Goal: Task Accomplishment & Management: Use online tool/utility

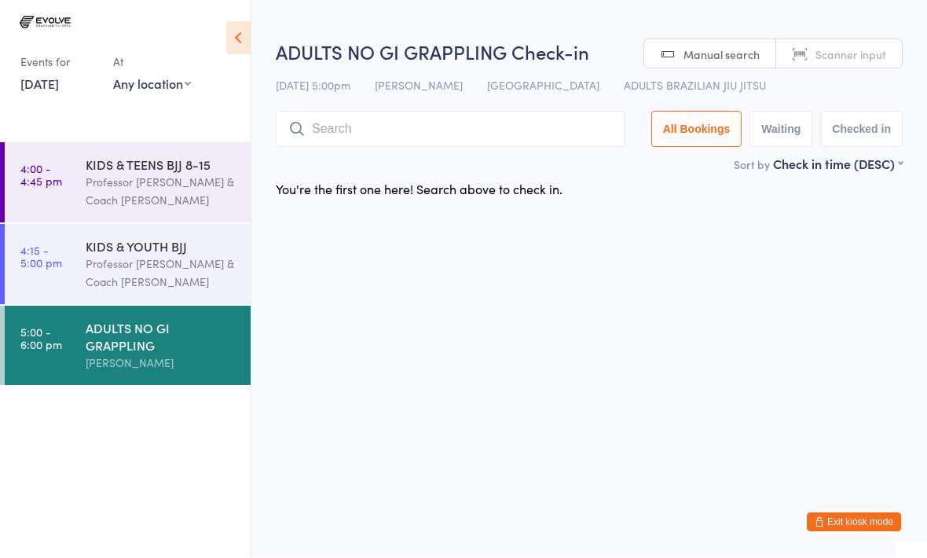
click at [340, 133] on input "search" at bounding box center [450, 130] width 349 height 36
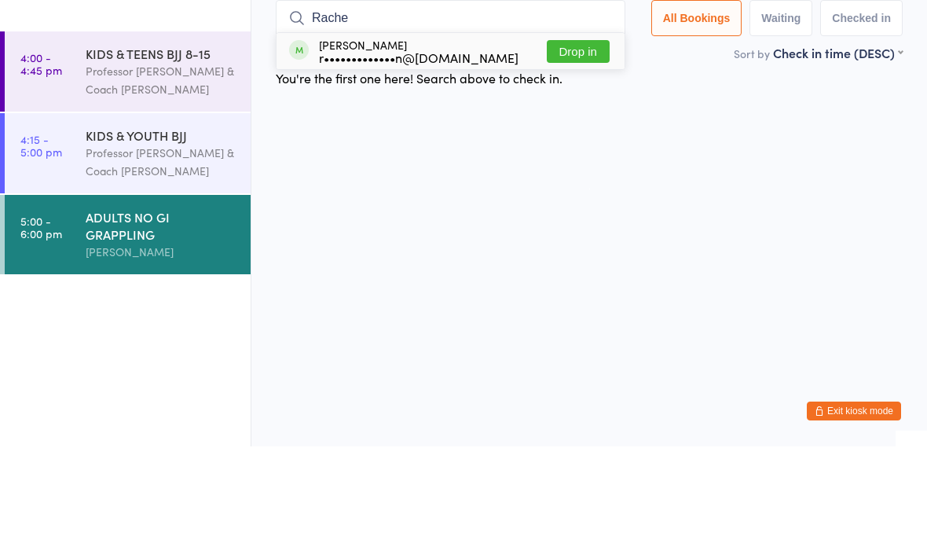
type input "Rache"
click at [581, 152] on button "Drop in" at bounding box center [578, 163] width 63 height 23
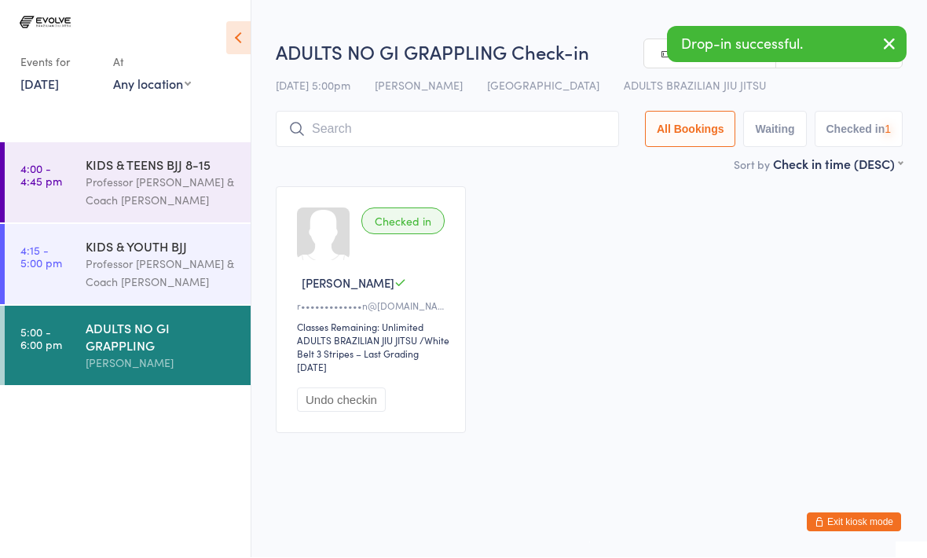
scroll to position [1, 0]
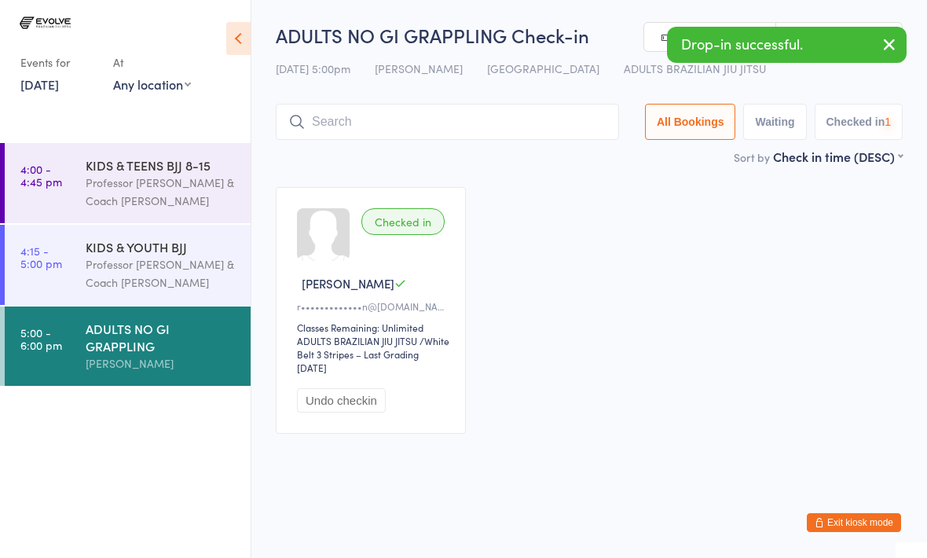
click at [377, 121] on input "search" at bounding box center [447, 122] width 343 height 36
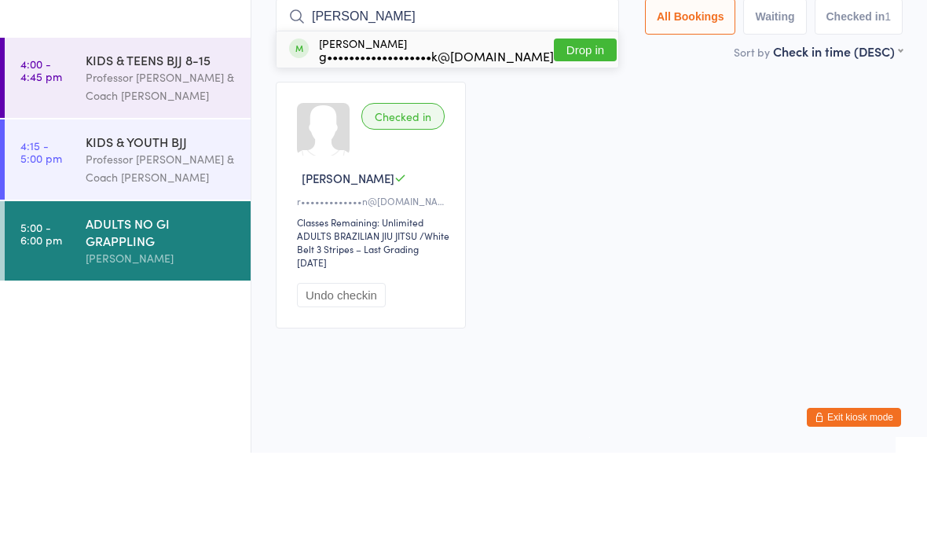
type input "[PERSON_NAME]"
click at [566, 144] on button "Drop in" at bounding box center [585, 155] width 63 height 23
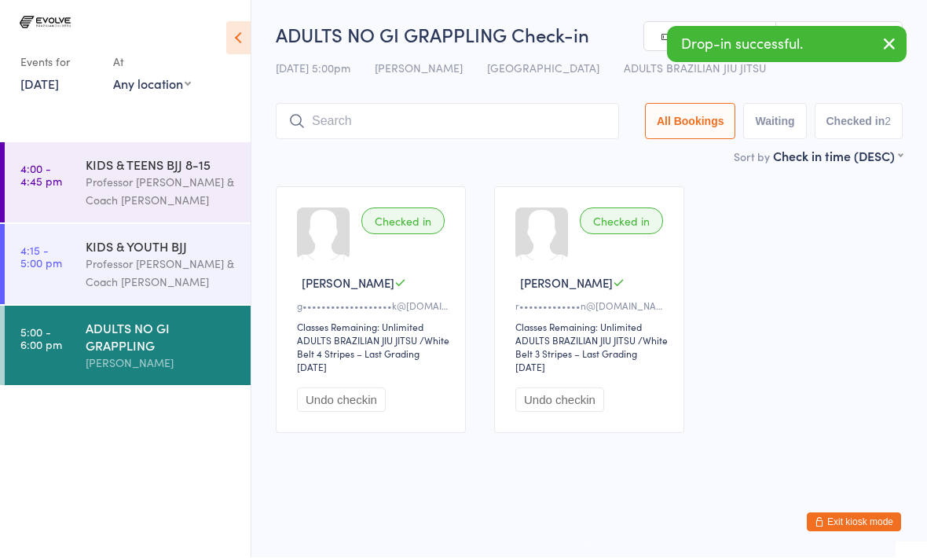
click at [410, 112] on input "search" at bounding box center [447, 122] width 343 height 36
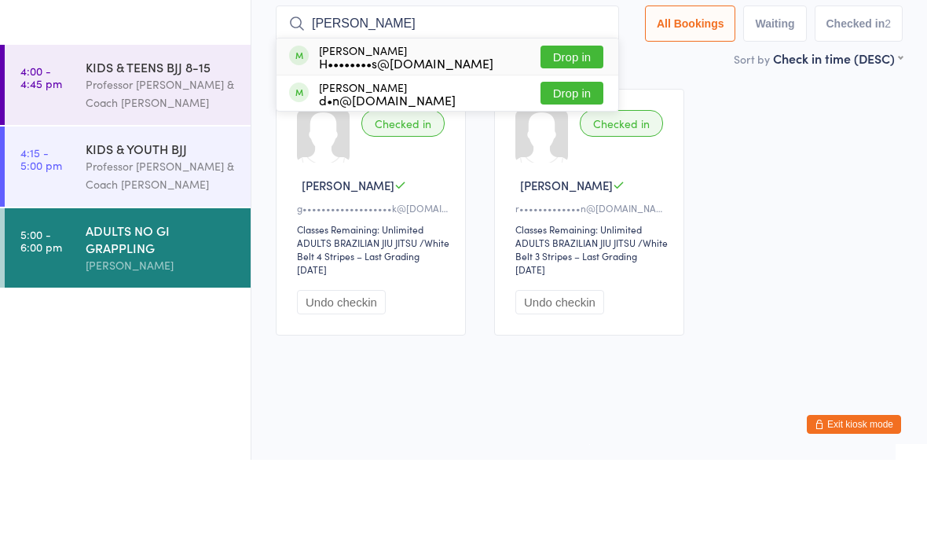
type input "[PERSON_NAME]"
click at [571, 144] on button "Drop in" at bounding box center [571, 155] width 63 height 23
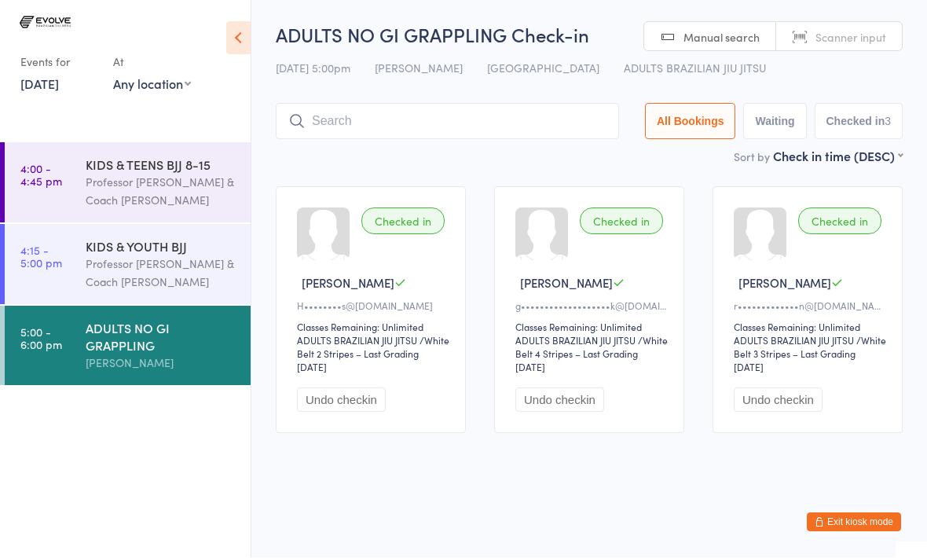
click at [499, 105] on input "search" at bounding box center [447, 122] width 343 height 36
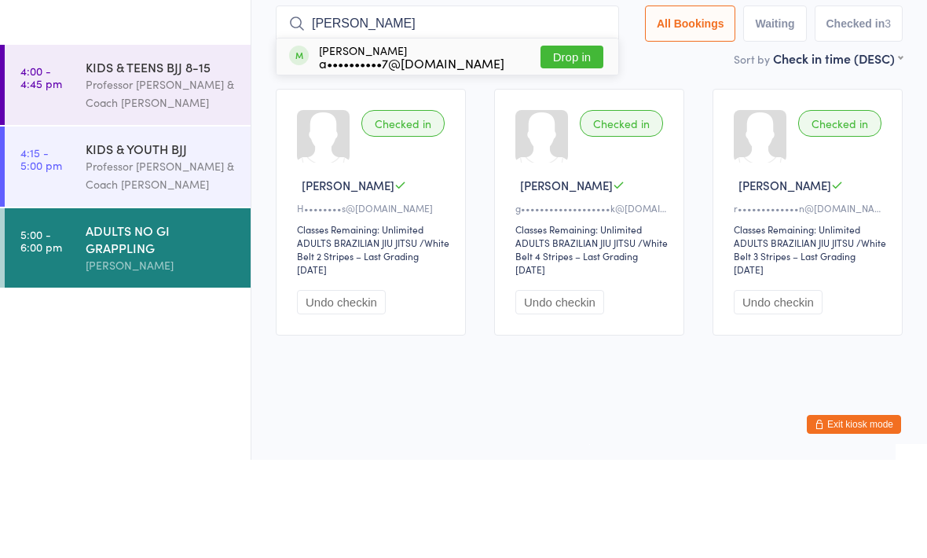
type input "[PERSON_NAME]"
click at [565, 144] on button "Drop in" at bounding box center [571, 155] width 63 height 23
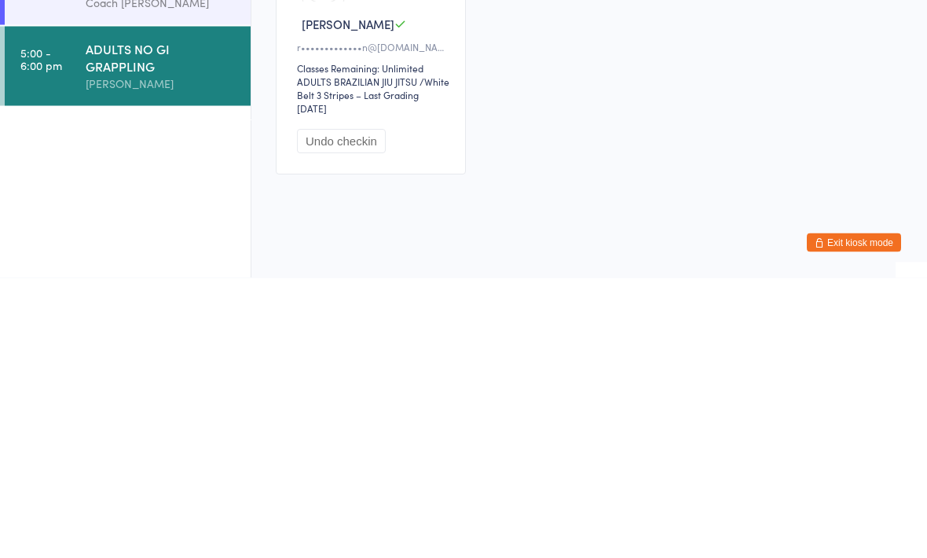
scroll to position [289, 0]
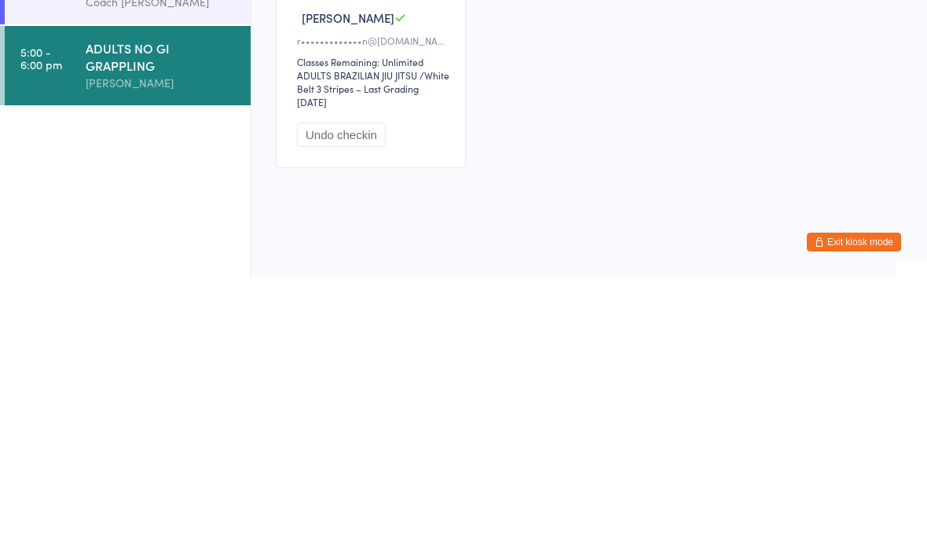
click at [147, 320] on div "ADULTS NO GI GRAPPLING" at bounding box center [162, 337] width 152 height 35
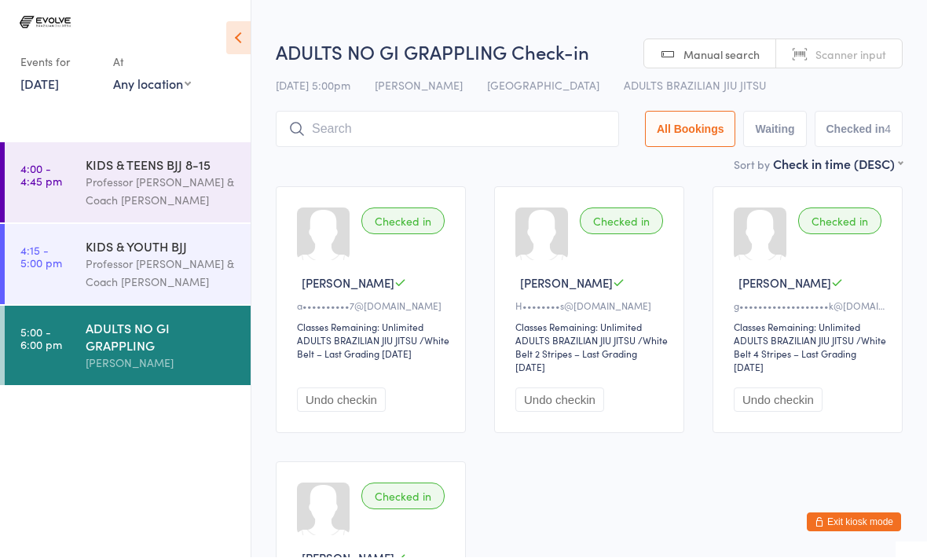
scroll to position [1, 0]
click at [345, 129] on input "search" at bounding box center [447, 129] width 343 height 36
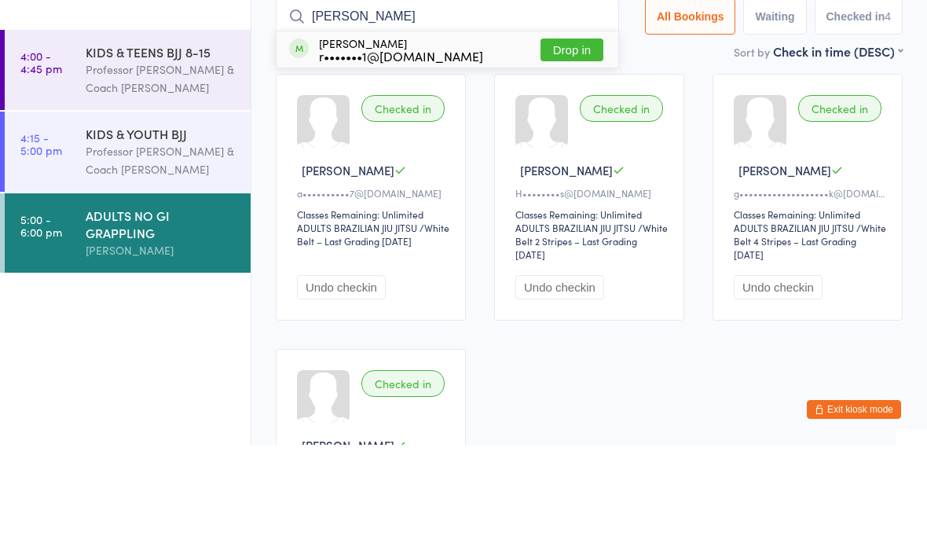
type input "[PERSON_NAME]"
click at [560, 152] on button "Drop in" at bounding box center [571, 163] width 63 height 23
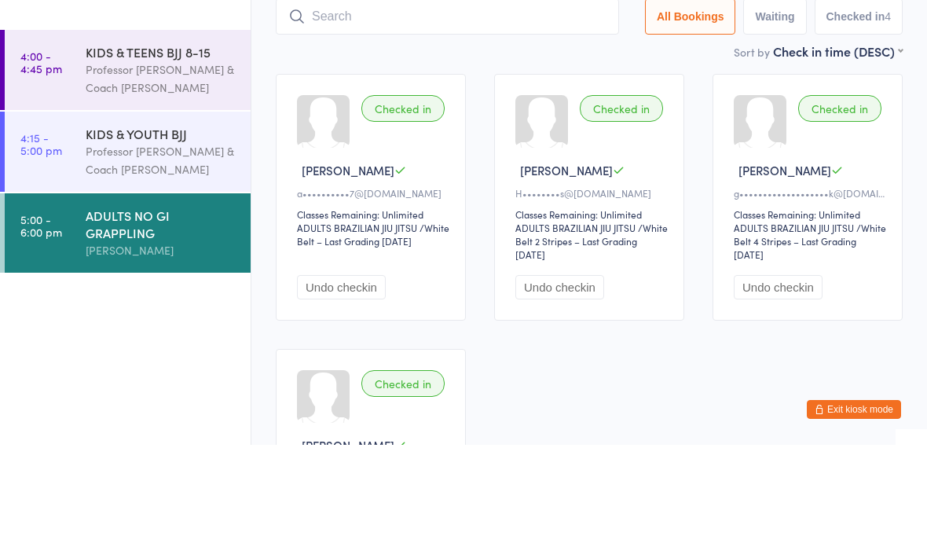
scroll to position [113, 0]
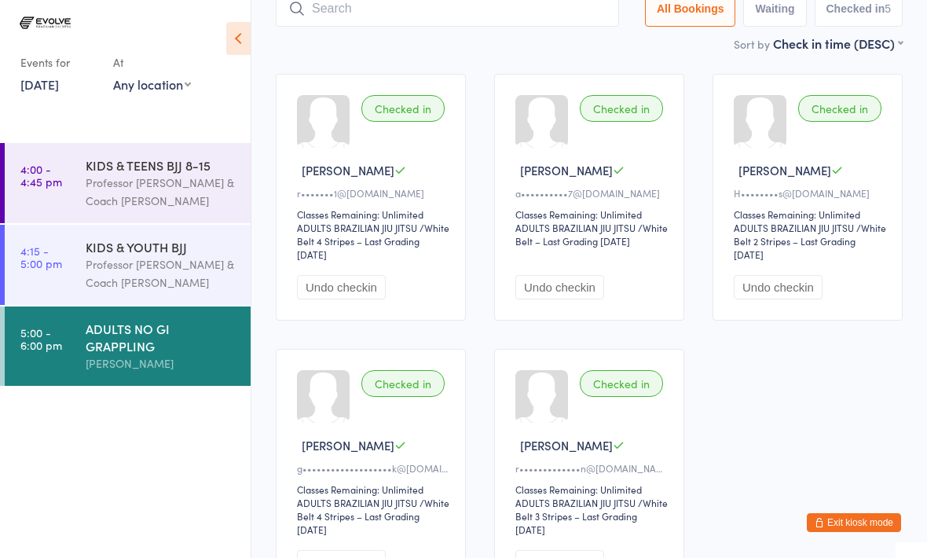
click at [153, 362] on div "[PERSON_NAME]" at bounding box center [162, 363] width 152 height 18
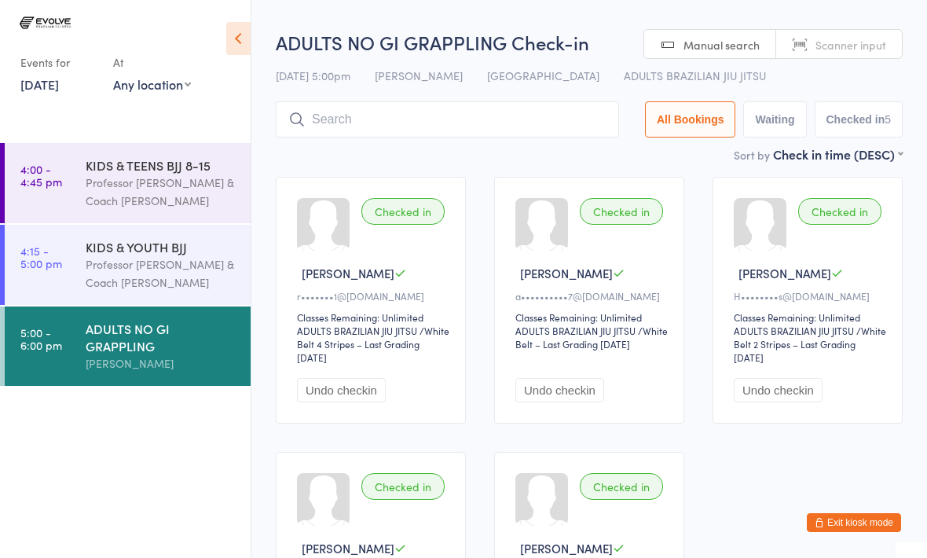
scroll to position [0, 0]
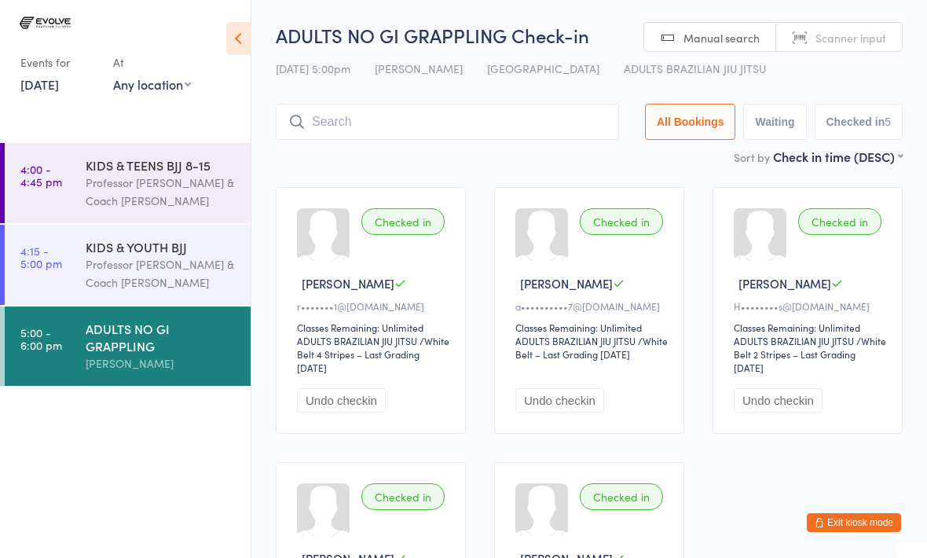
click at [358, 118] on input "search" at bounding box center [447, 122] width 343 height 36
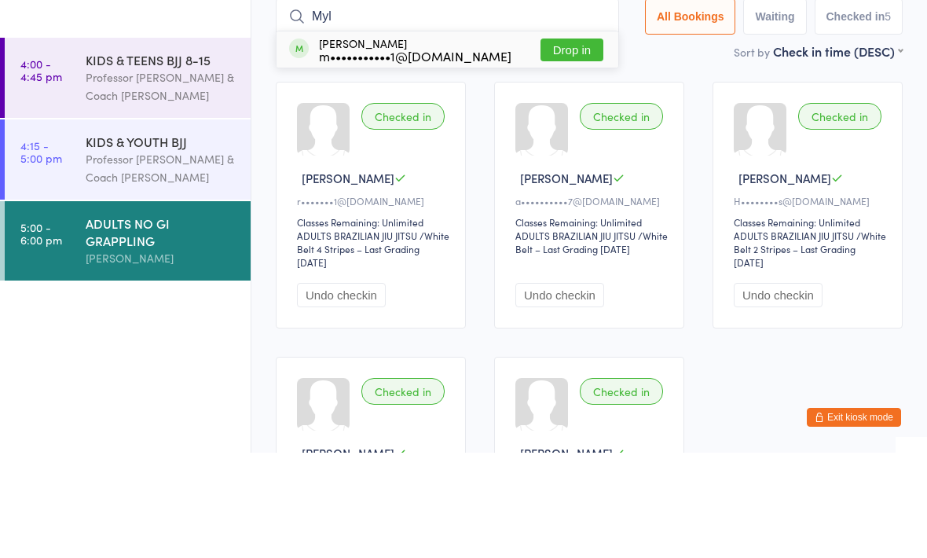
type input "Myl"
click at [555, 144] on button "Drop in" at bounding box center [571, 155] width 63 height 23
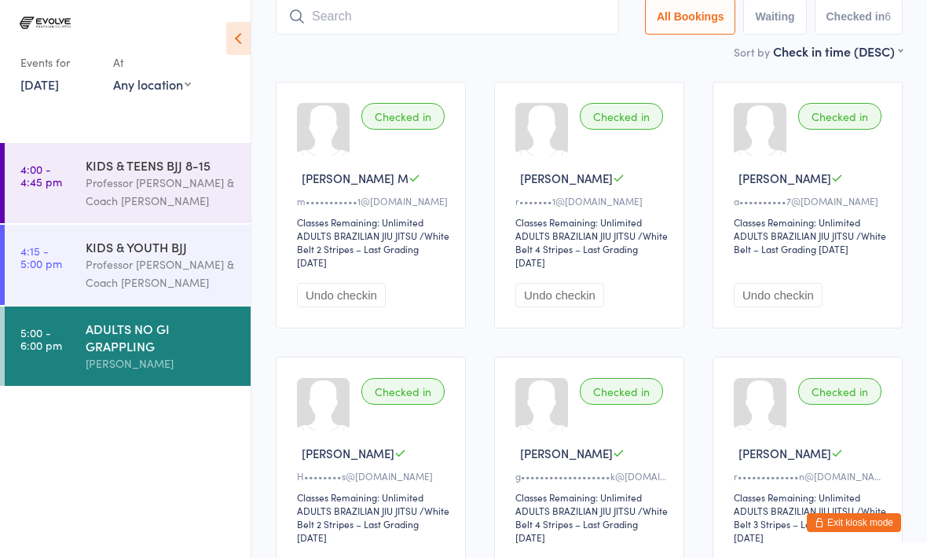
click at [390, 22] on input "search" at bounding box center [447, 16] width 343 height 36
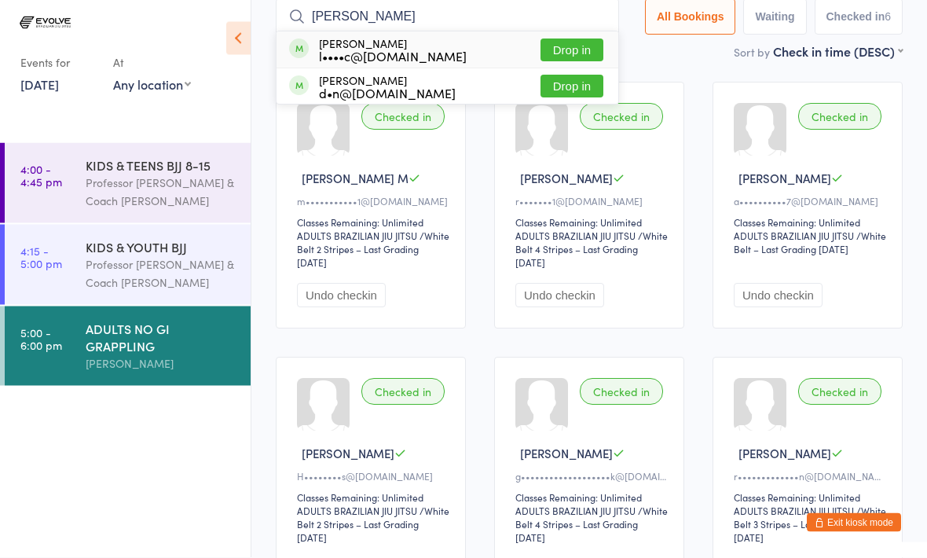
type input "[PERSON_NAME]"
click at [565, 53] on button "Drop in" at bounding box center [571, 50] width 63 height 23
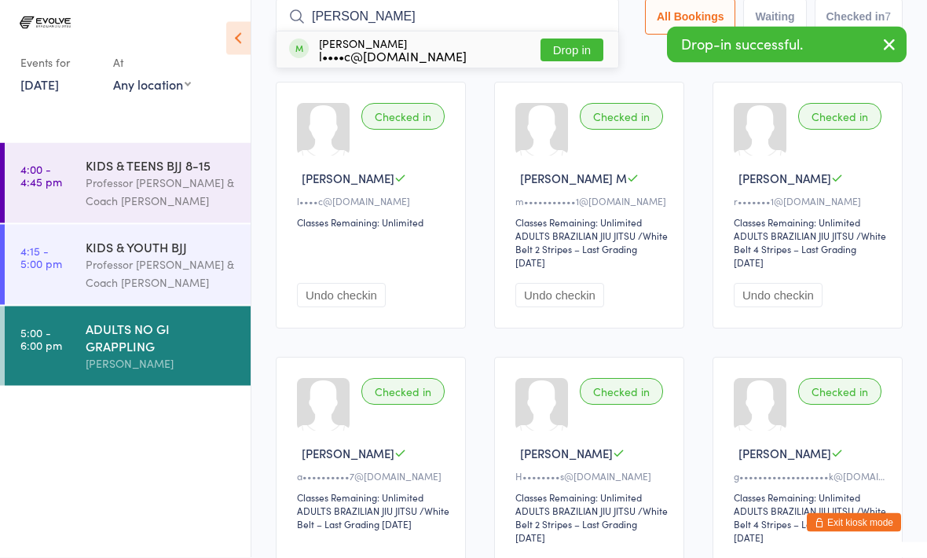
type input "[PERSON_NAME]"
click at [587, 46] on button "Drop in" at bounding box center [571, 50] width 63 height 23
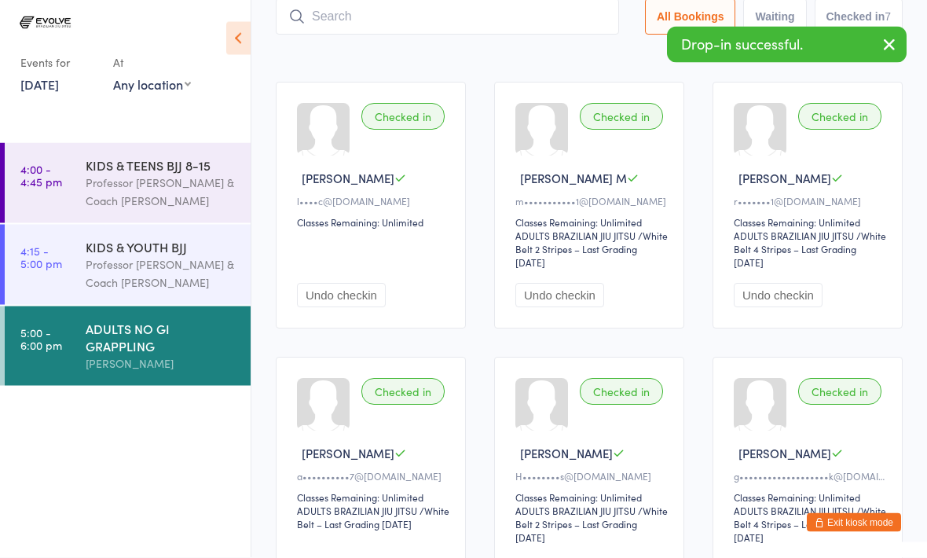
scroll to position [105, 0]
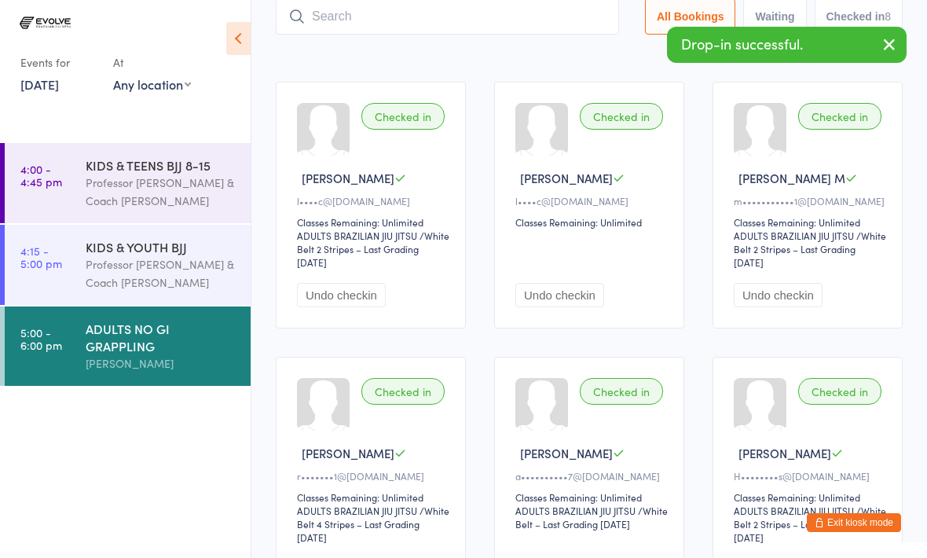
click at [343, 16] on input "search" at bounding box center [447, 16] width 343 height 36
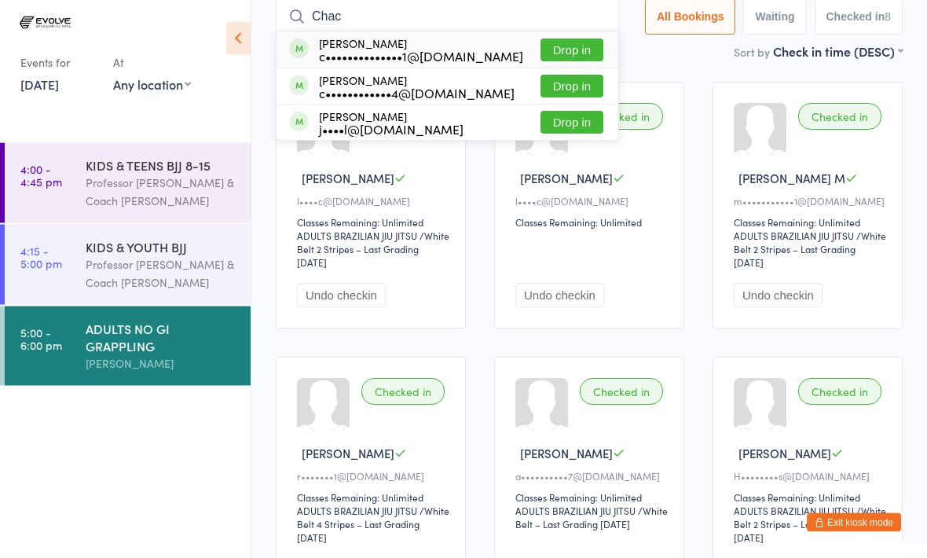
type input "Chac"
click at [551, 40] on button "Drop in" at bounding box center [571, 50] width 63 height 23
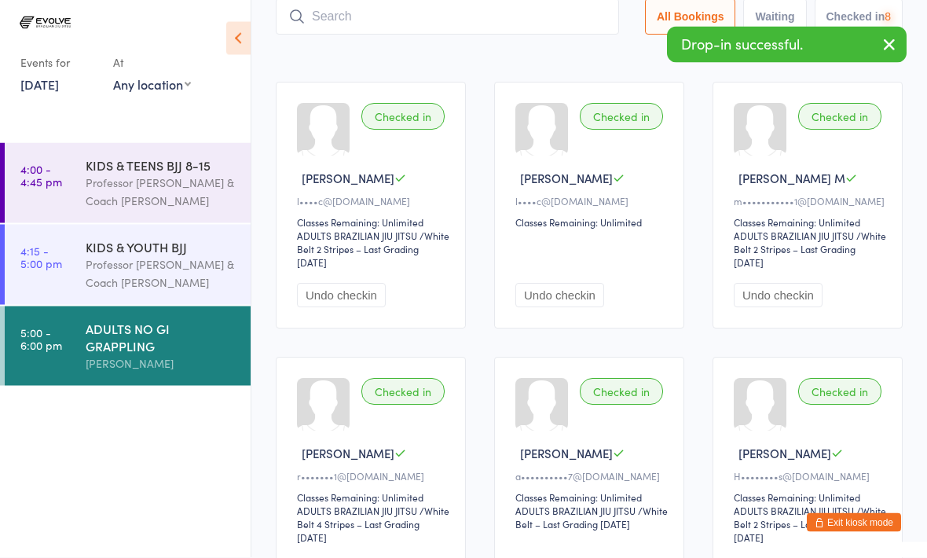
scroll to position [105, 0]
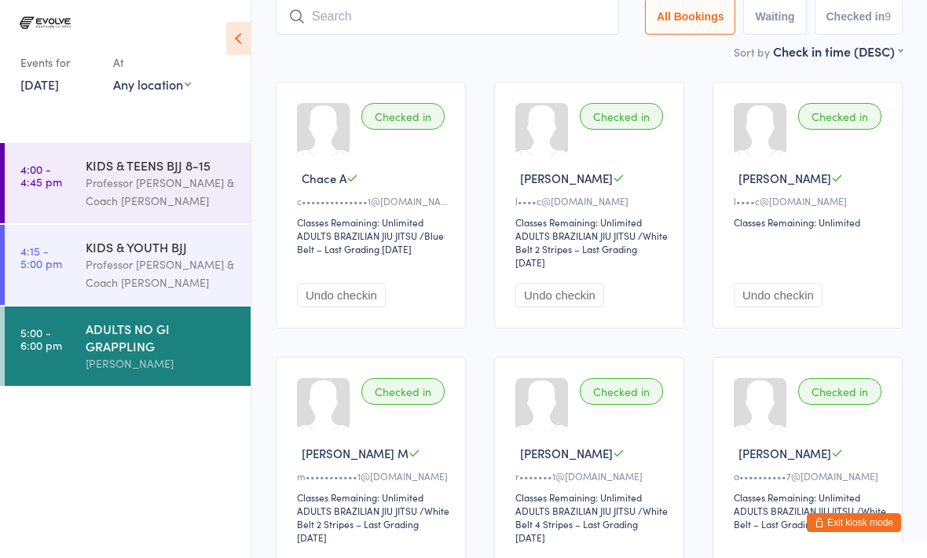
click at [400, 27] on input "search" at bounding box center [447, 16] width 343 height 36
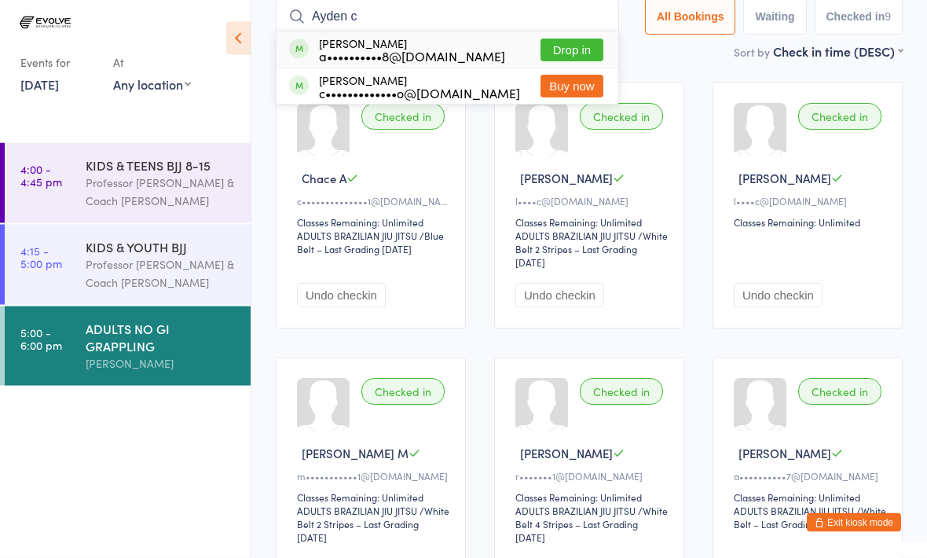
type input "Ayden c"
click at [382, 50] on div "a••••••••••8@[DOMAIN_NAME]" at bounding box center [412, 56] width 186 height 13
